Goal: Find specific fact: Find specific fact

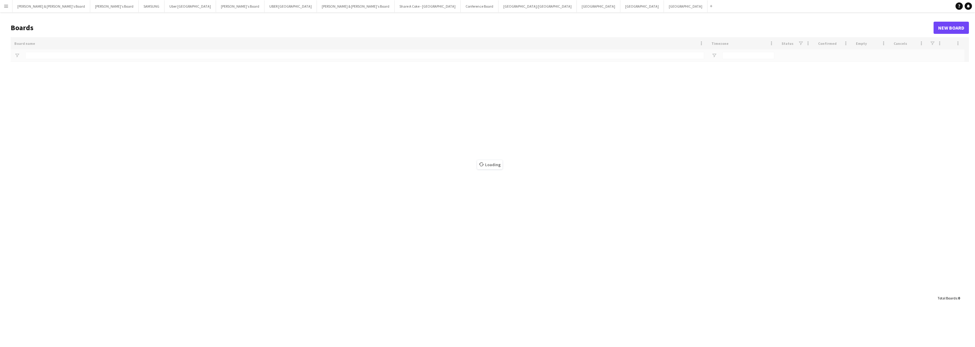
click at [10, 5] on button "Menu" at bounding box center [6, 6] width 12 height 12
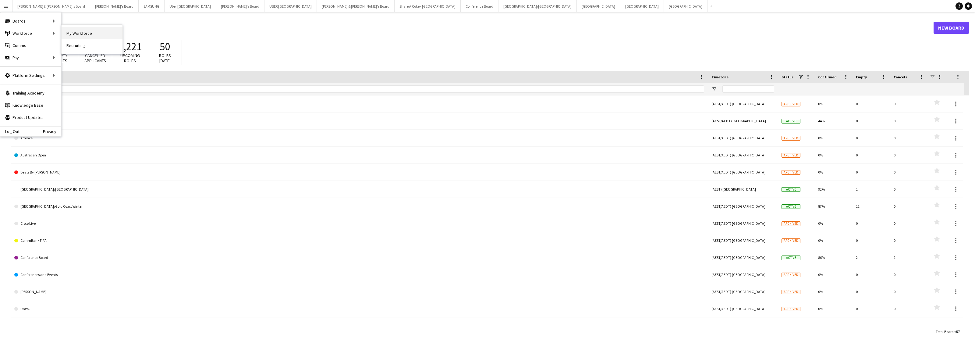
click at [84, 34] on link "My Workforce" at bounding box center [92, 33] width 61 height 12
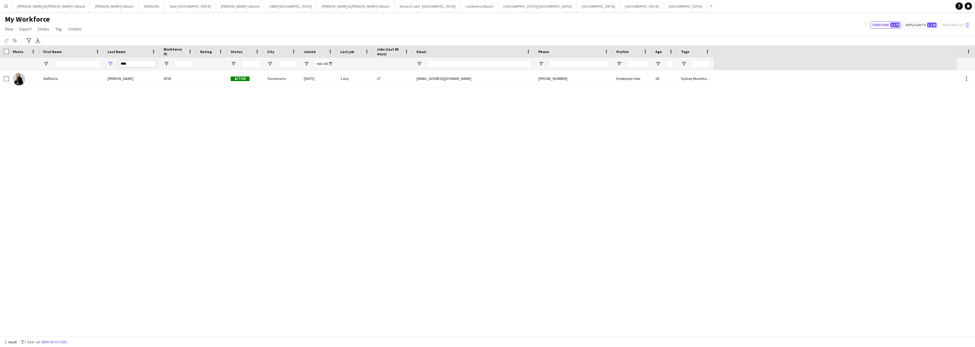
drag, startPoint x: 140, startPoint y: 63, endPoint x: 102, endPoint y: 61, distance: 38.1
click at [102, 61] on div "****" at bounding box center [357, 64] width 714 height 12
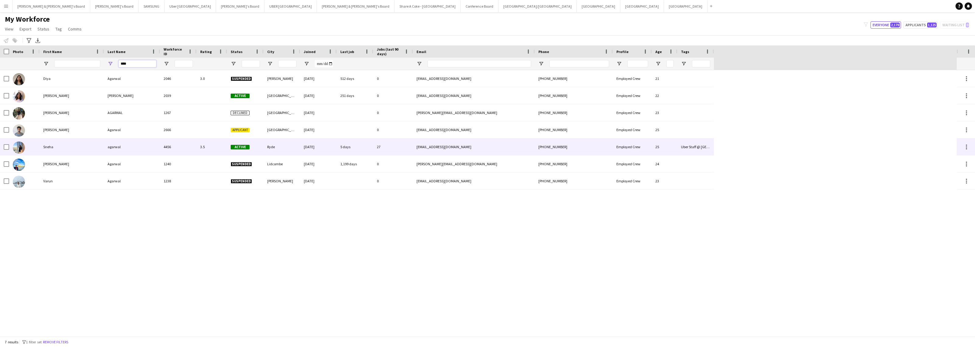
type input "****"
click at [129, 148] on div "agarwal" at bounding box center [132, 146] width 56 height 17
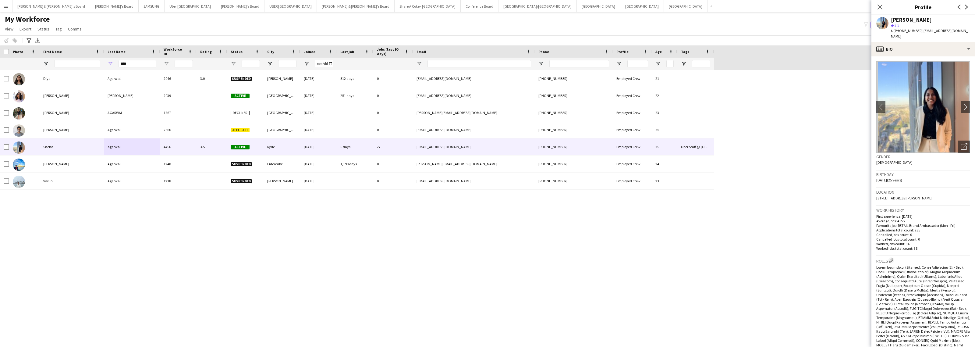
drag, startPoint x: 891, startPoint y: 21, endPoint x: 937, endPoint y: 21, distance: 46.0
click at [937, 21] on div "[PERSON_NAME]" at bounding box center [929, 19] width 79 height 5
copy div "[PERSON_NAME]"
click at [940, 52] on div "profile Bio" at bounding box center [923, 49] width 104 height 15
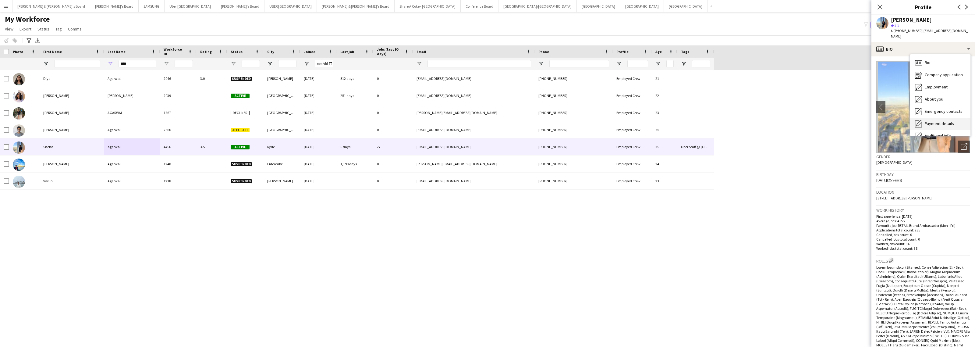
click at [940, 125] on span "Payment details" at bounding box center [938, 123] width 29 height 5
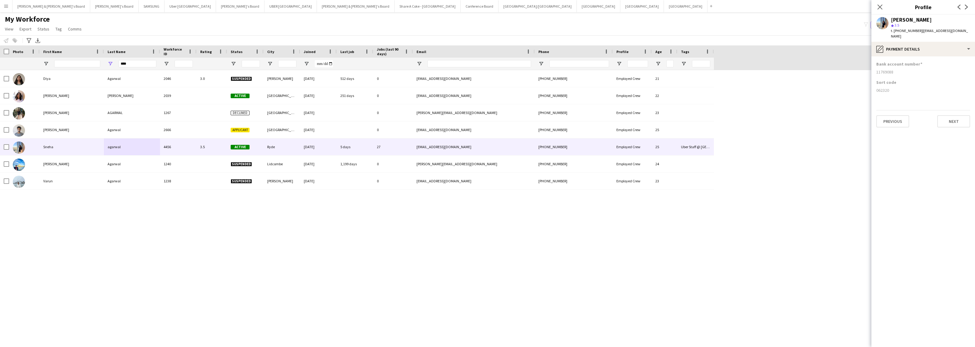
drag, startPoint x: 875, startPoint y: 91, endPoint x: 892, endPoint y: 91, distance: 16.7
click at [892, 91] on app-section-data-types "Bank account number [FINANCIAL_ID] Sort code [FINANCIAL_ID] Previous Next" at bounding box center [923, 201] width 104 height 290
copy div "062320"
drag, startPoint x: 874, startPoint y: 72, endPoint x: 899, endPoint y: 72, distance: 25.0
click at [899, 72] on app-section-data-types "Bank account number [FINANCIAL_ID] Sort code [FINANCIAL_ID] Previous Next" at bounding box center [923, 201] width 104 height 290
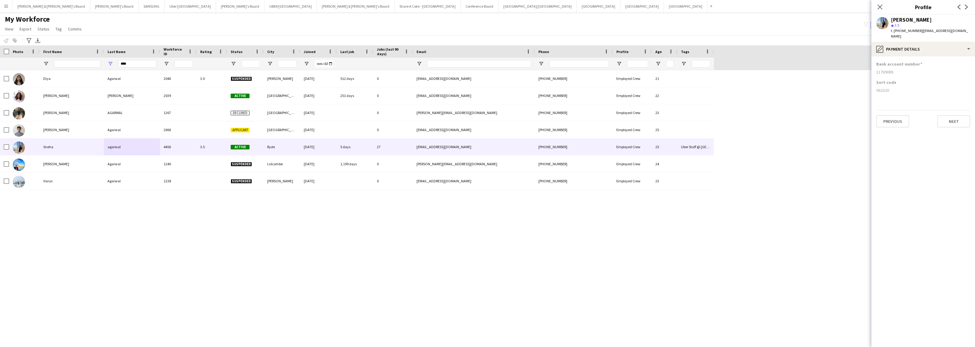
copy div "11769088"
